Goal: Find specific page/section: Find specific page/section

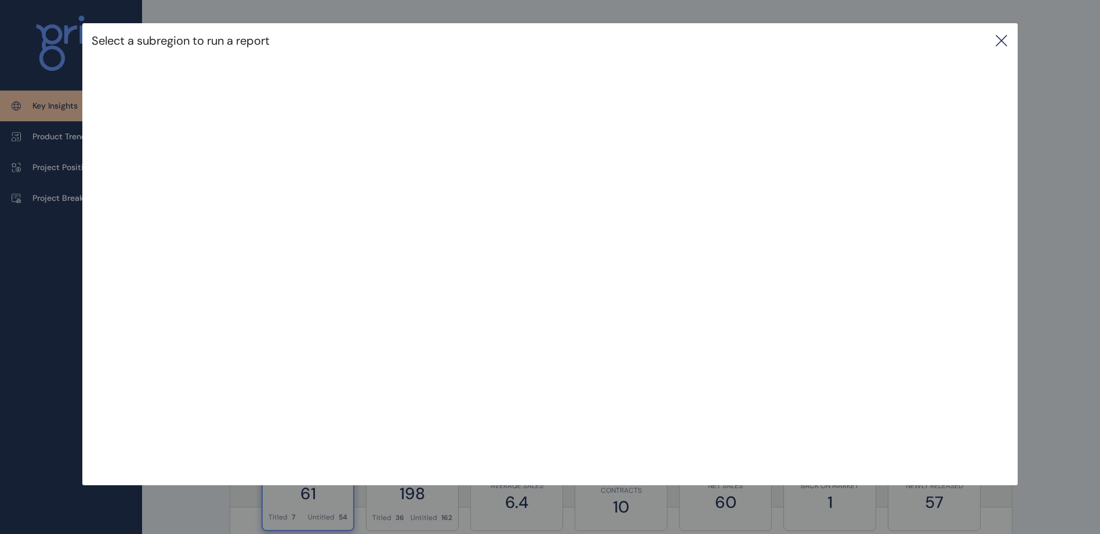
click at [1005, 41] on icon at bounding box center [1001, 40] width 10 height 10
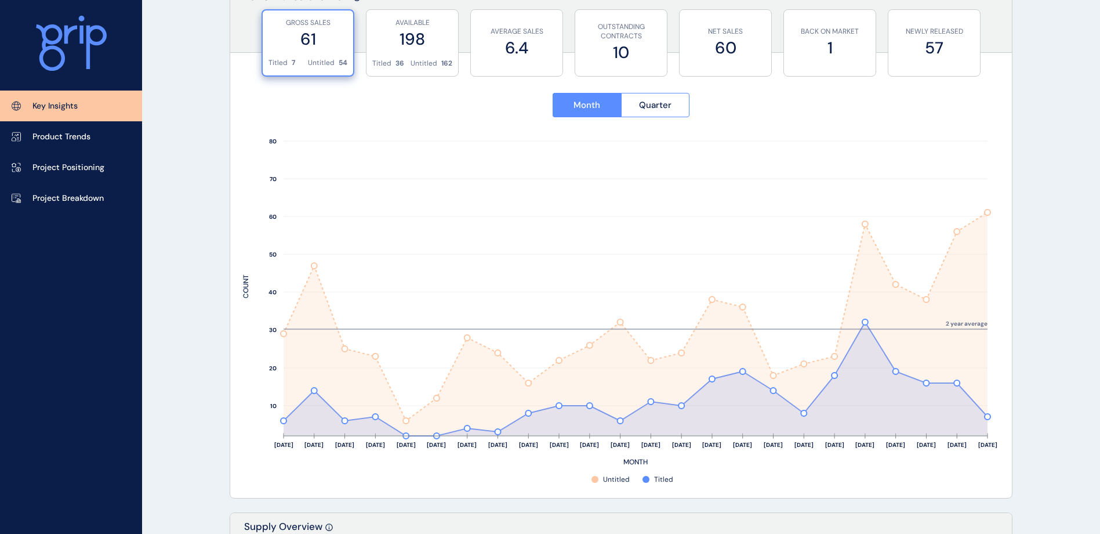
scroll to position [464, 0]
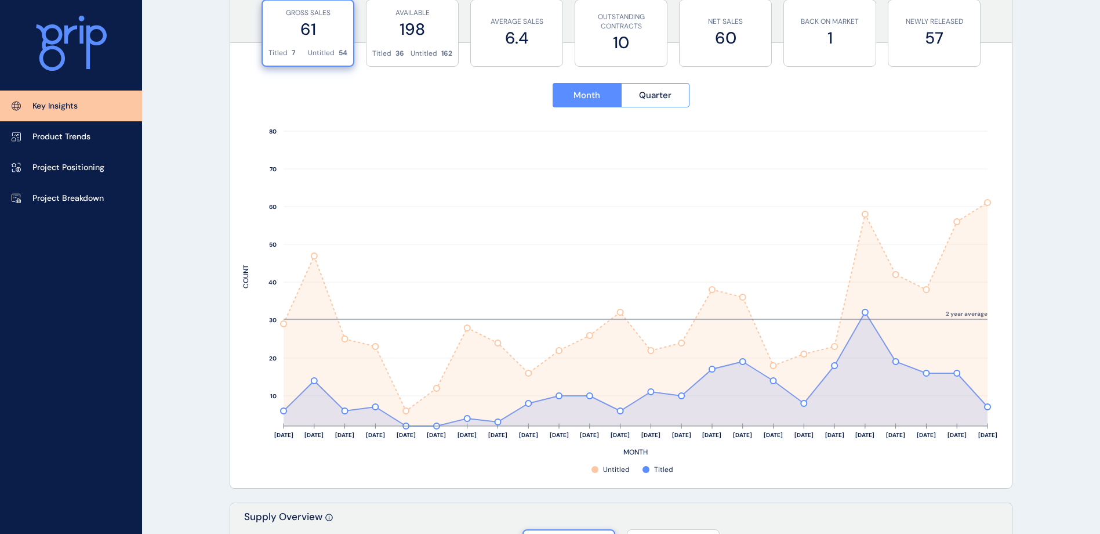
click at [309, 32] on label "61" at bounding box center [308, 29] width 79 height 23
click at [529, 28] on label "6.4" at bounding box center [517, 38] width 80 height 23
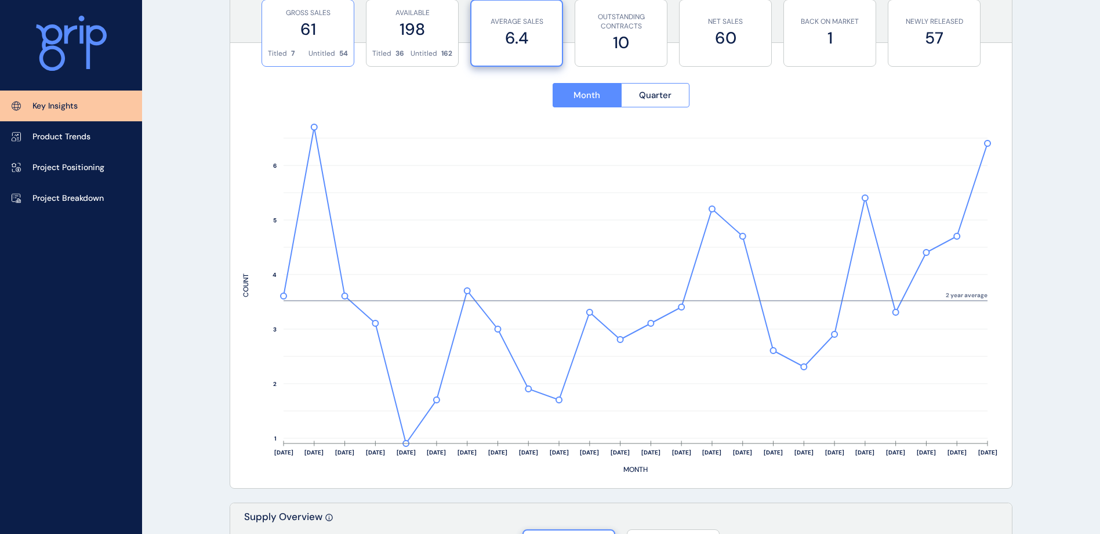
click at [295, 40] on label "61" at bounding box center [308, 29] width 80 height 23
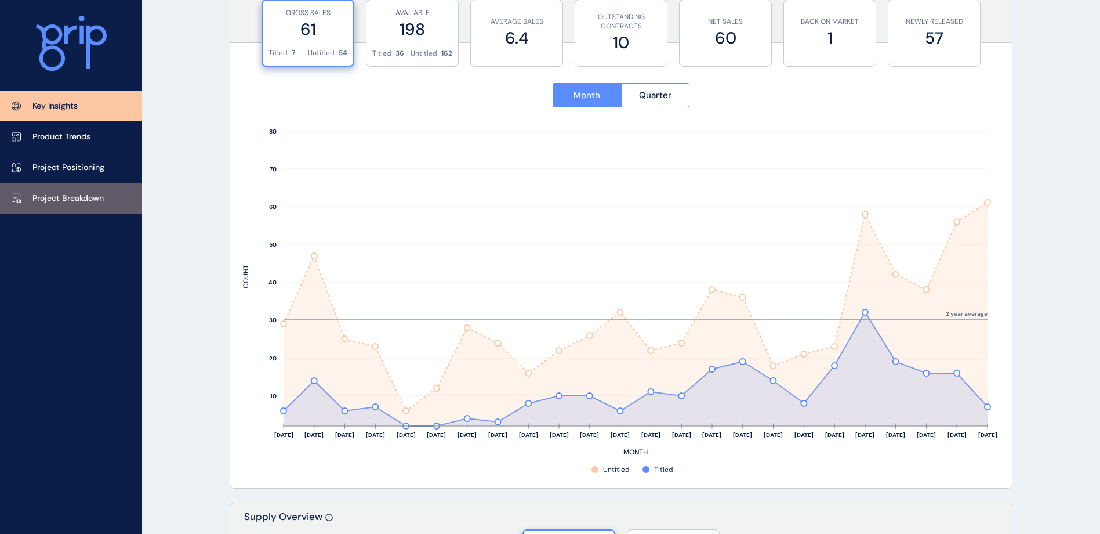
drag, startPoint x: 93, startPoint y: 195, endPoint x: 121, endPoint y: 205, distance: 29.3
click at [93, 195] on p "Project Breakdown" at bounding box center [67, 199] width 71 height 12
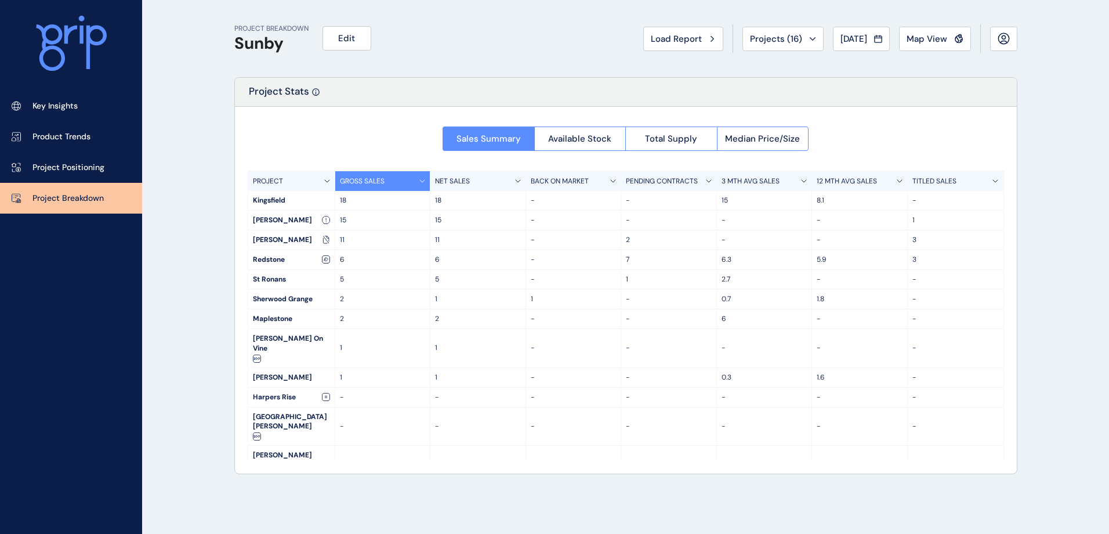
click at [841, 184] on p "12 MTH AVG SALES" at bounding box center [847, 181] width 60 height 10
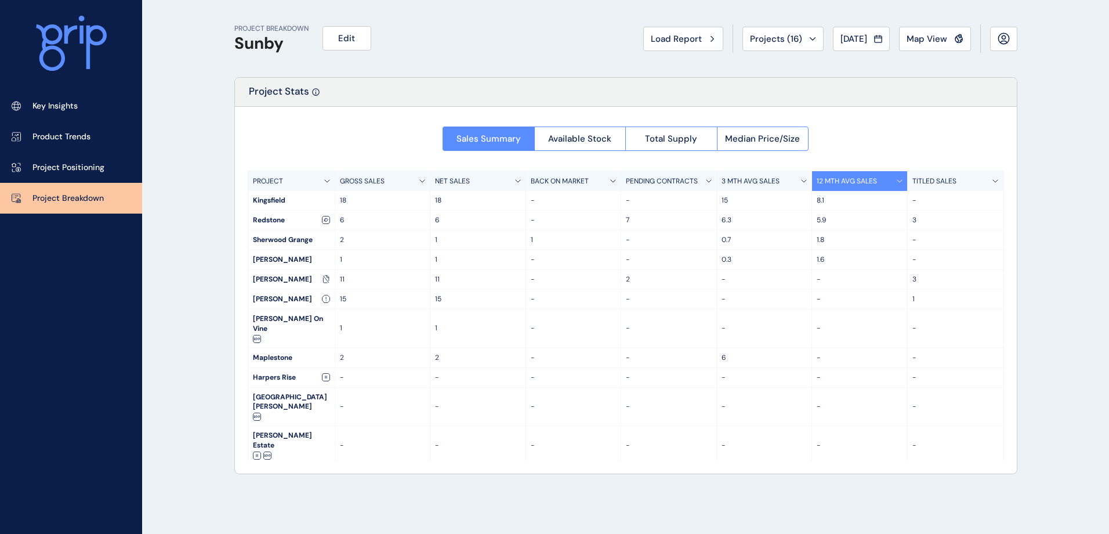
click at [754, 183] on p "3 MTH AVG SALES" at bounding box center [751, 181] width 58 height 10
